Goal: Navigation & Orientation: Find specific page/section

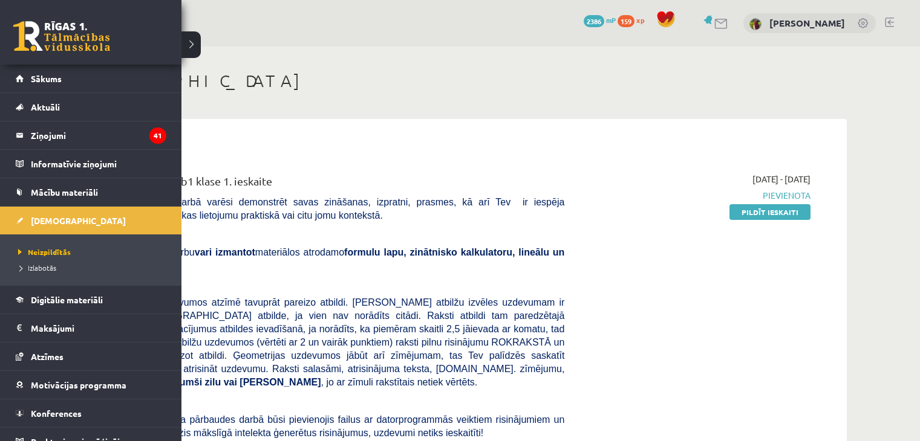
scroll to position [57, 0]
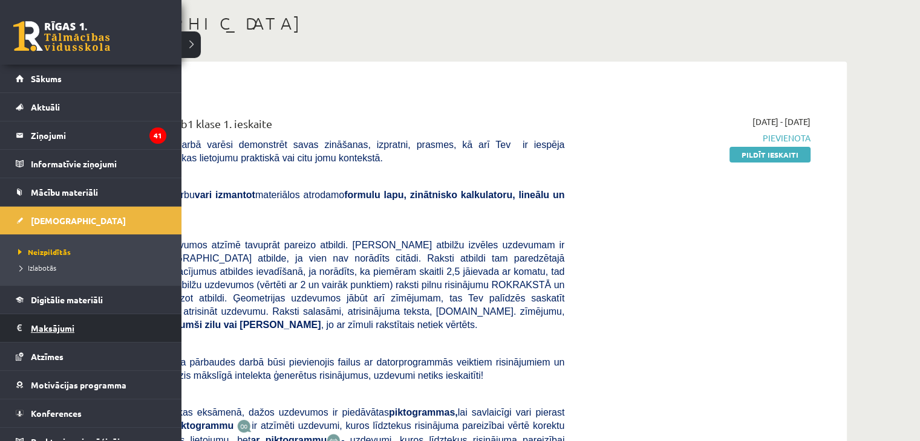
click at [44, 330] on legend "Maksājumi 0" at bounding box center [98, 328] width 135 height 28
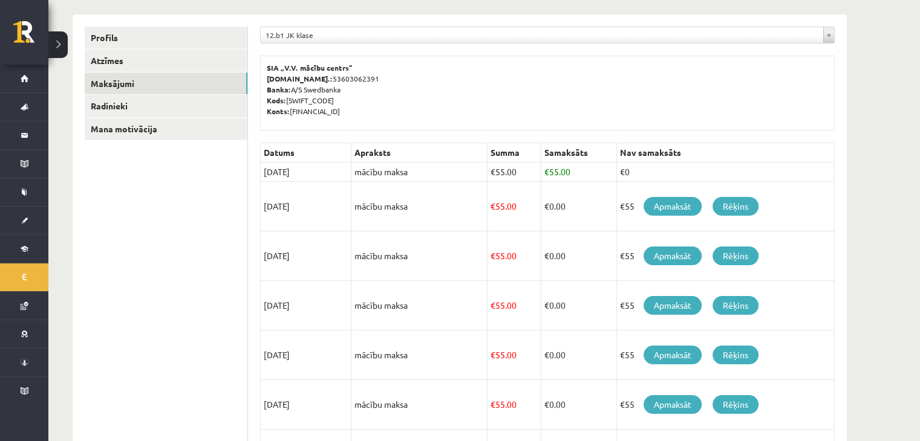
scroll to position [145, 0]
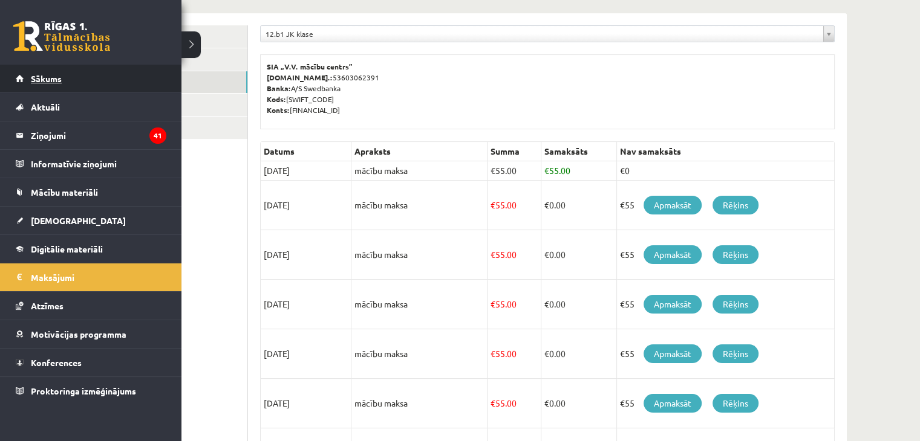
click at [53, 71] on link "Sākums" at bounding box center [91, 79] width 151 height 28
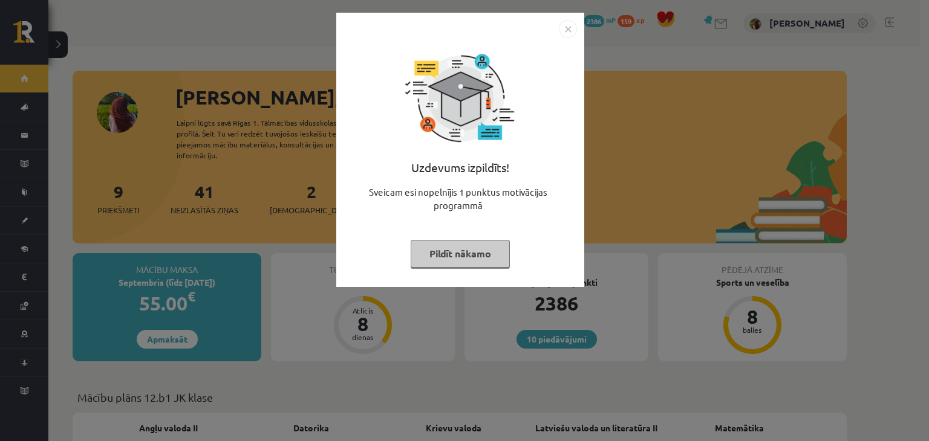
click at [565, 29] on img "Close" at bounding box center [568, 29] width 18 height 18
